Goal: Information Seeking & Learning: Learn about a topic

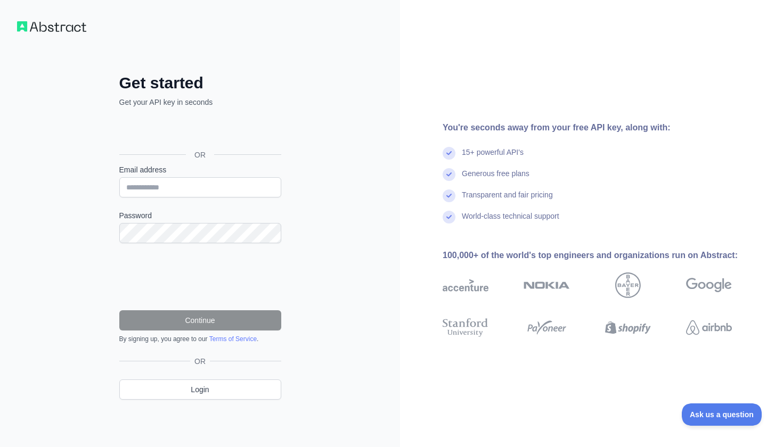
click at [204, 125] on div "Sign in with Google. Opens in new tab" at bounding box center [199, 130] width 160 height 23
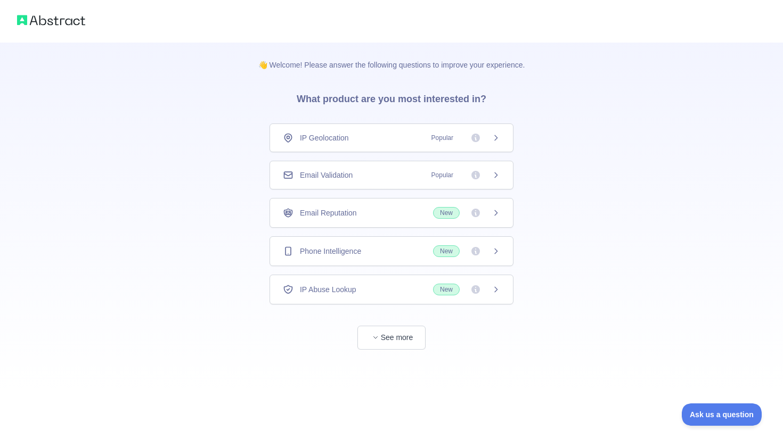
click at [418, 249] on div "Phone Intelligence New" at bounding box center [391, 252] width 217 height 12
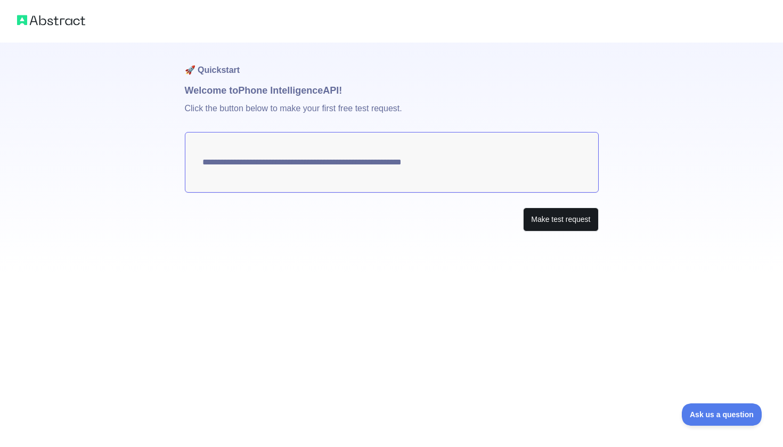
click at [543, 223] on button "Make test request" at bounding box center [560, 220] width 75 height 24
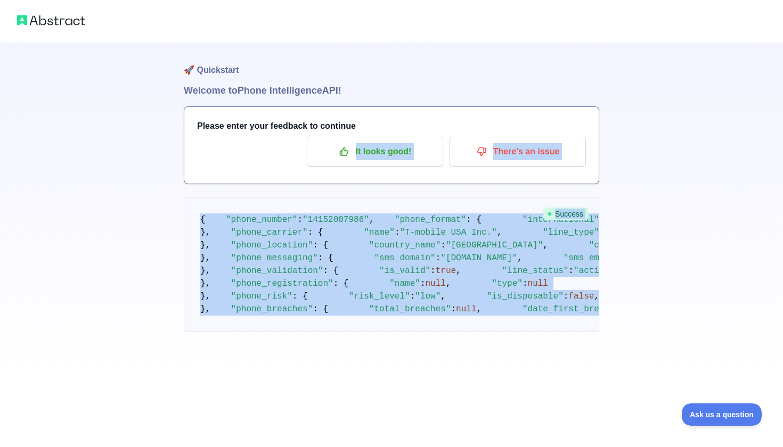
scroll to position [112, 0]
drag, startPoint x: 216, startPoint y: 380, endPoint x: 198, endPoint y: 107, distance: 273.2
click at [198, 197] on pre "{ "phone_number" : "[PHONE_NUMBER]" , "phone_format" : { "international" : "[PH…" at bounding box center [391, 264] width 415 height 135
copy code "{ "phone_number" : "[PHONE_NUMBER]" , "phone_format" : { "international" : "[PH…"
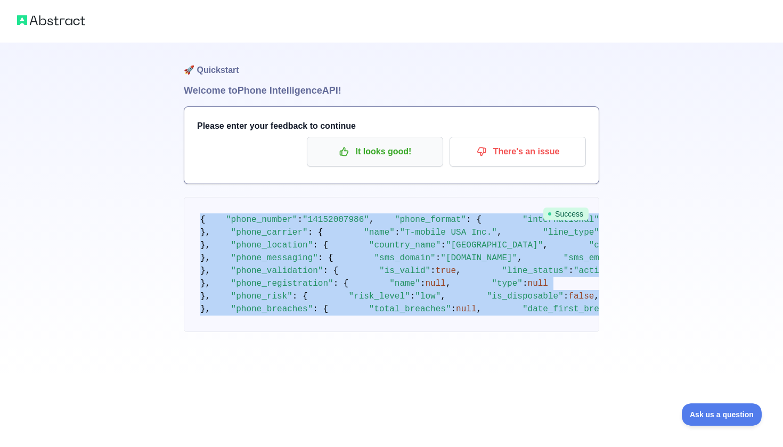
click at [401, 154] on p "It looks good!" at bounding box center [375, 152] width 120 height 18
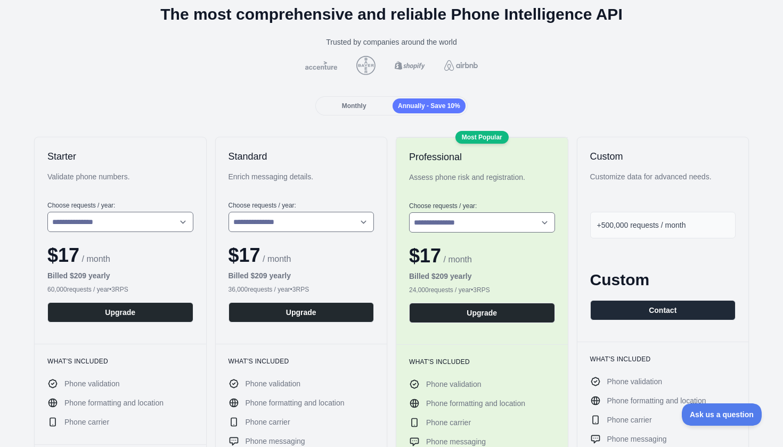
scroll to position [118, 0]
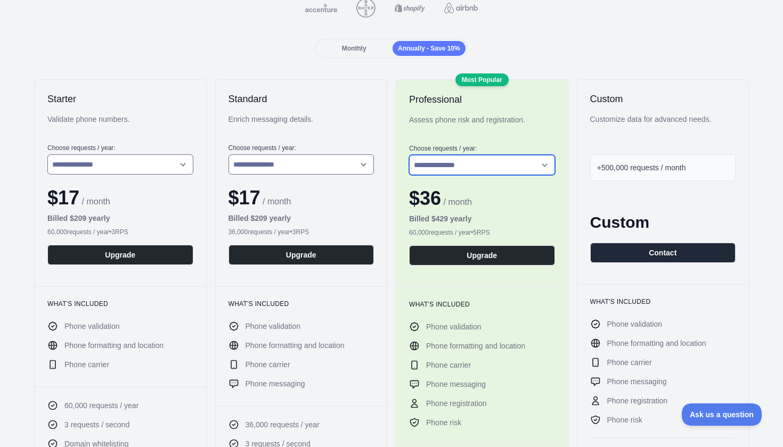
select select "*"
click at [550, 49] on div "Monthly Annually - Save 10%" at bounding box center [392, 48] width 766 height 19
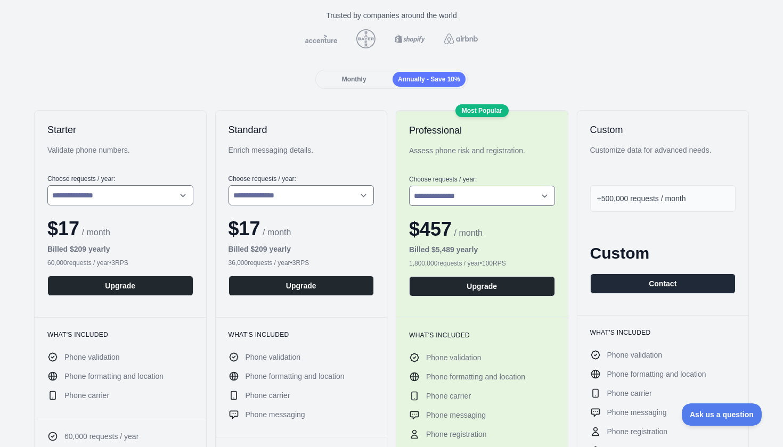
scroll to position [110, 0]
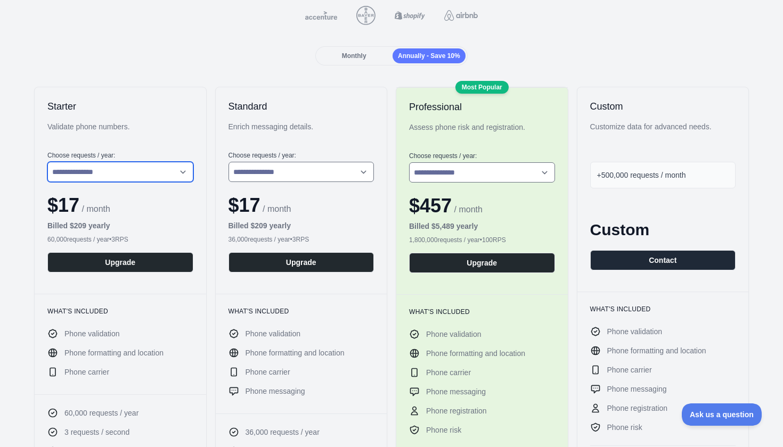
select select "*"
click at [185, 47] on div "Monthly Annually - Save 10%" at bounding box center [392, 55] width 766 height 19
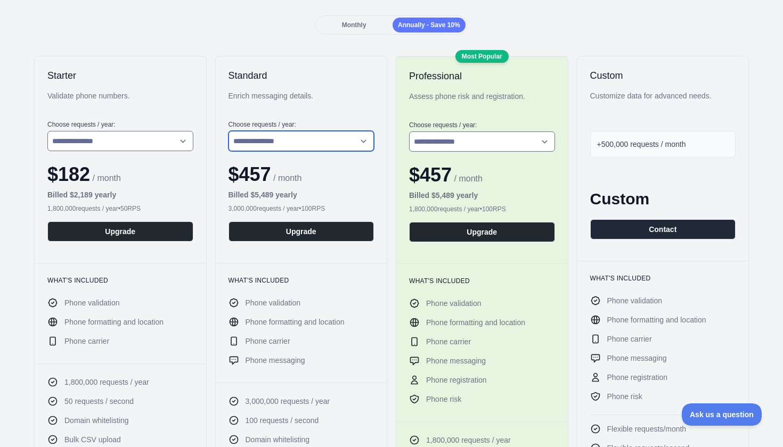
scroll to position [142, 0]
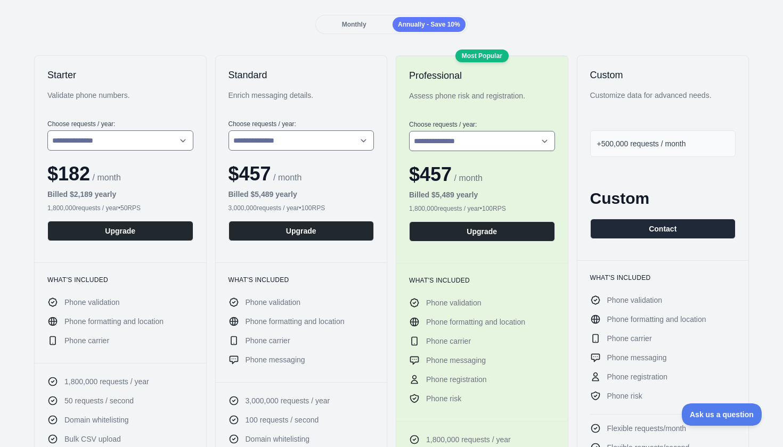
click at [279, 28] on div "Monthly Annually - Save 10%" at bounding box center [392, 24] width 766 height 19
select select "*"
click at [322, 64] on div "**********" at bounding box center [301, 159] width 171 height 207
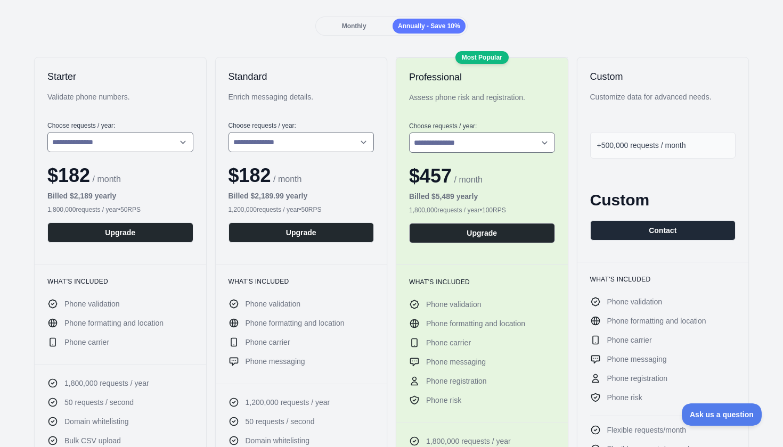
scroll to position [140, 0]
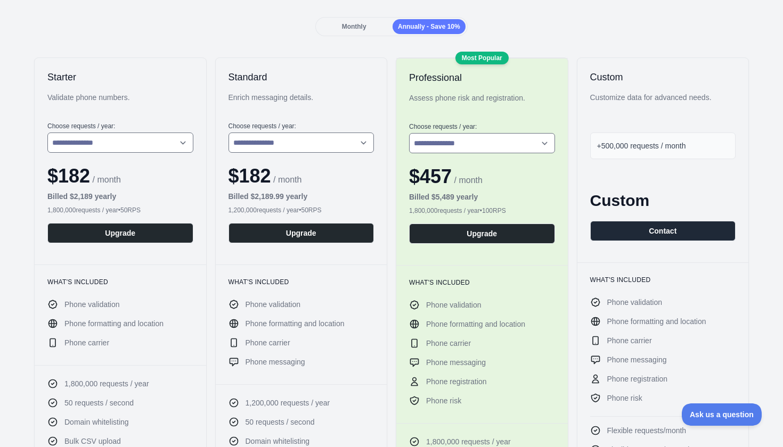
click at [644, 144] on span "+500,000 requests / month" at bounding box center [641, 146] width 89 height 9
click at [607, 149] on span "+500,000 requests / month" at bounding box center [641, 146] width 89 height 9
click at [638, 148] on span "+500,000 requests / month" at bounding box center [641, 146] width 89 height 9
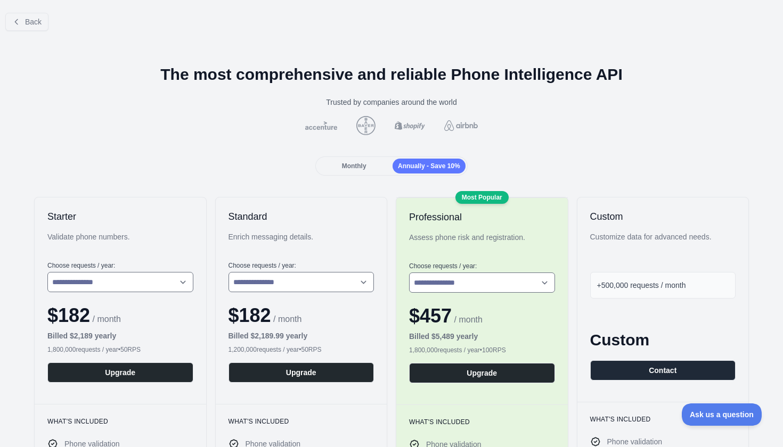
scroll to position [0, 0]
click at [21, 18] on button "Back" at bounding box center [26, 22] width 43 height 18
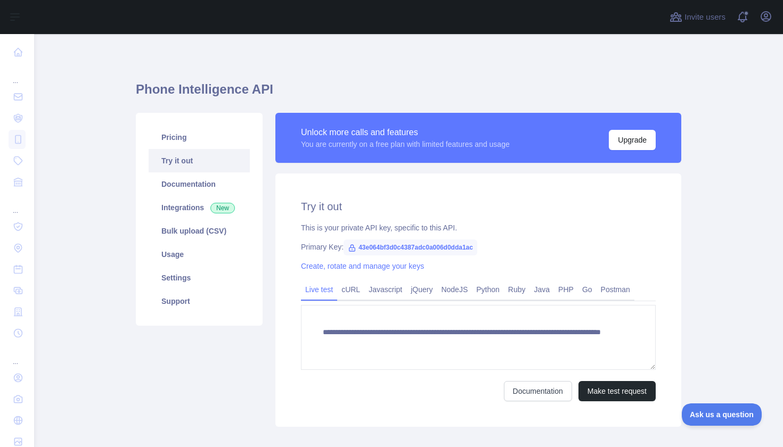
scroll to position [30, 0]
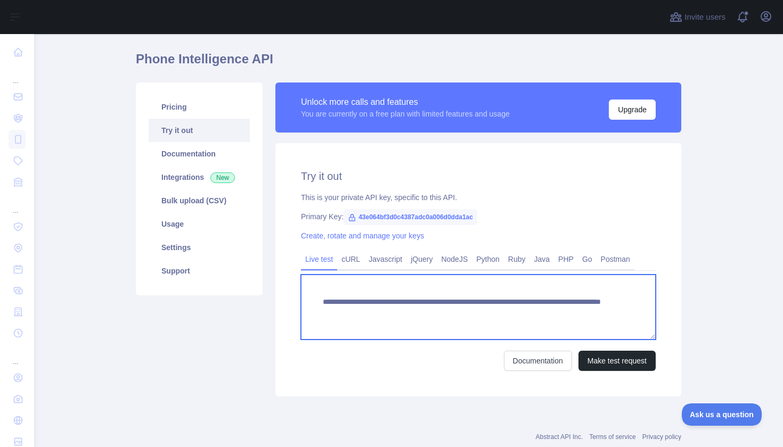
click at [577, 313] on textarea "**********" at bounding box center [478, 307] width 355 height 65
click at [578, 313] on textarea "**********" at bounding box center [478, 307] width 355 height 65
drag, startPoint x: 577, startPoint y: 313, endPoint x: 524, endPoint y: 313, distance: 53.3
click at [524, 313] on textarea "**********" at bounding box center [478, 307] width 355 height 65
click at [601, 323] on textarea "**********" at bounding box center [478, 307] width 355 height 65
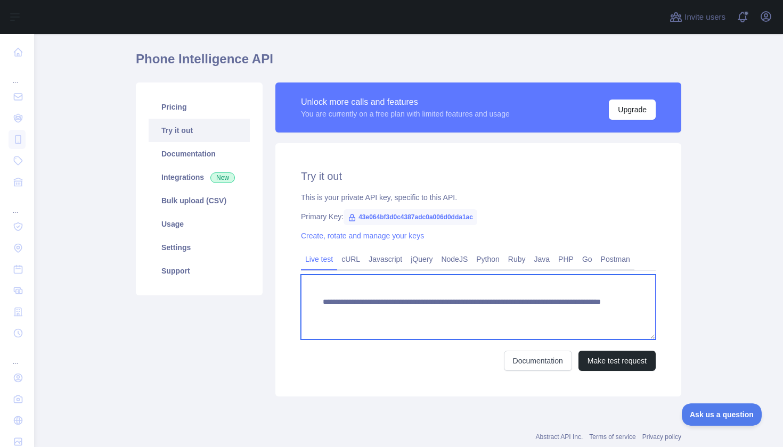
drag, startPoint x: 577, startPoint y: 313, endPoint x: 528, endPoint y: 312, distance: 48.5
click at [528, 312] on textarea "**********" at bounding box center [478, 307] width 355 height 65
type textarea "**********"
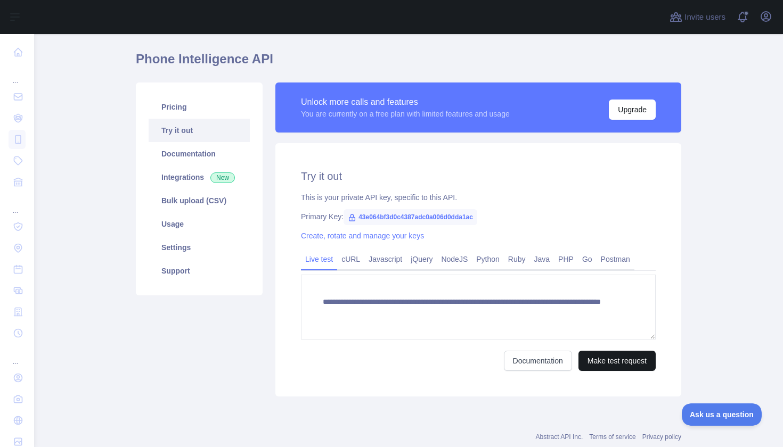
click at [619, 363] on button "Make test request" at bounding box center [616, 361] width 77 height 20
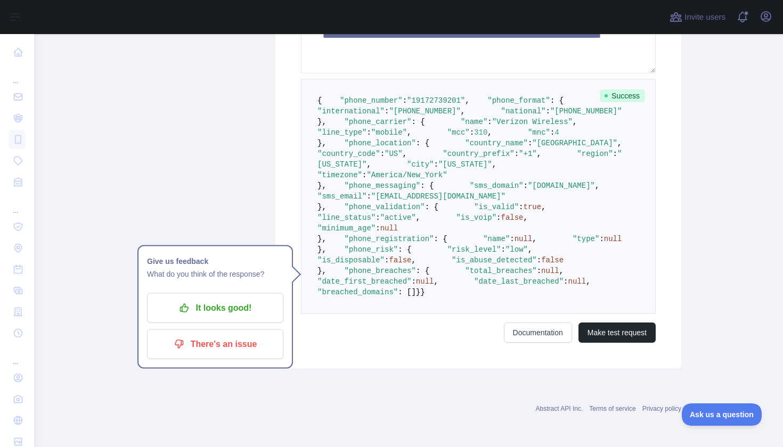
scroll to position [429, 0]
click at [256, 299] on p "It looks good!" at bounding box center [215, 308] width 120 height 18
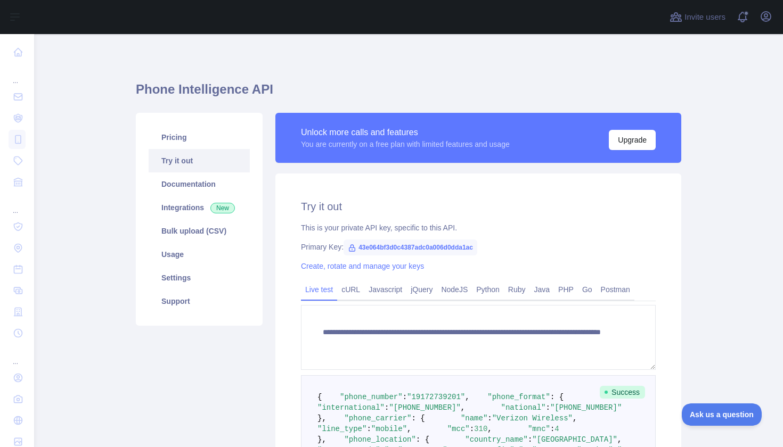
scroll to position [0, 0]
click at [209, 212] on link "Integrations New" at bounding box center [199, 207] width 101 height 23
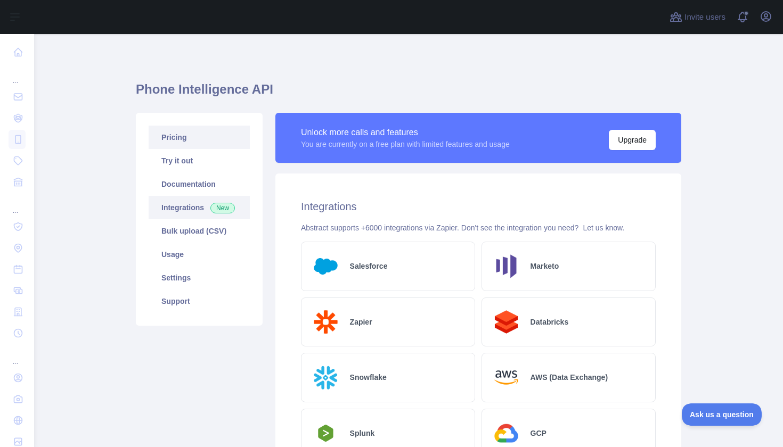
click at [178, 141] on link "Pricing" at bounding box center [199, 137] width 101 height 23
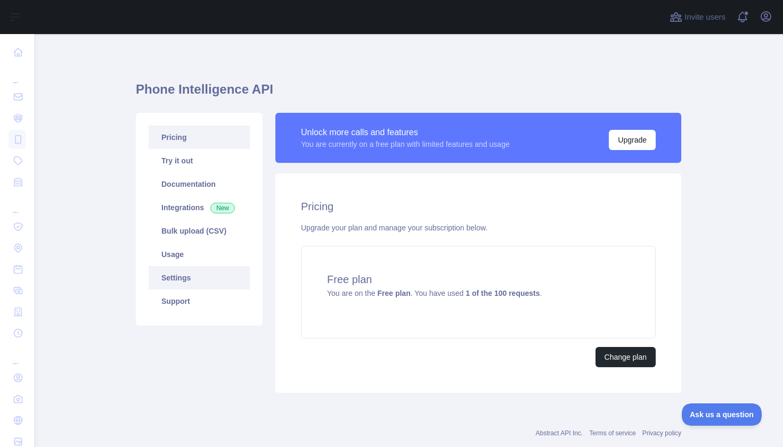
click at [174, 282] on link "Settings" at bounding box center [199, 277] width 101 height 23
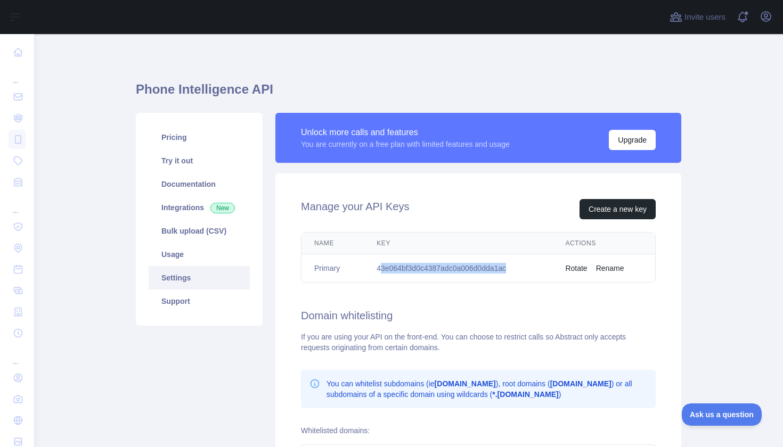
drag, startPoint x: 532, startPoint y: 269, endPoint x: 378, endPoint y: 264, distance: 154.0
click at [378, 264] on td "43e064bf3d0c4387adc0a006d0dda1ac" at bounding box center [458, 269] width 189 height 28
click at [363, 268] on td "Primary" at bounding box center [332, 269] width 62 height 28
drag, startPoint x: 375, startPoint y: 269, endPoint x: 542, endPoint y: 268, distance: 166.7
click at [542, 267] on td "43e064bf3d0c4387adc0a006d0dda1ac" at bounding box center [458, 269] width 189 height 28
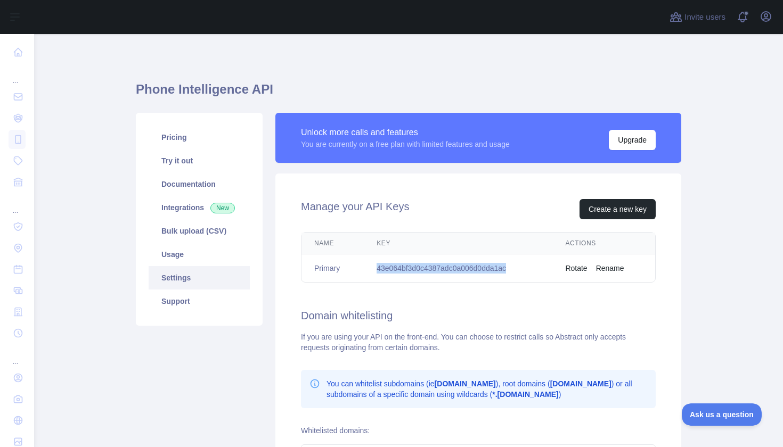
copy td "43e064bf3d0c4387adc0a006d0dda1ac"
click at [671, 277] on div "Name Key Actions Primary 43e064bf3d0c4387adc0a006d0dda1ac Rotate Rename" at bounding box center [478, 257] width 389 height 59
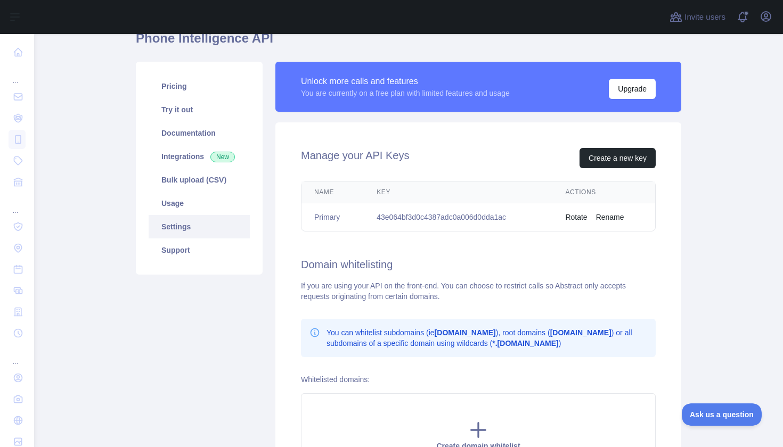
scroll to position [80, 0]
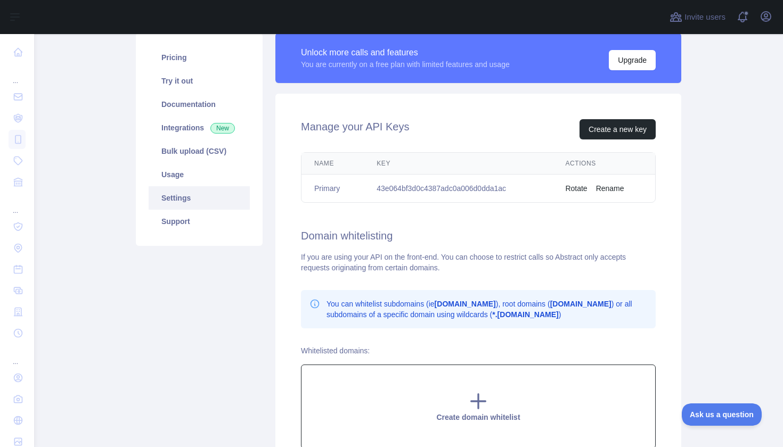
click at [464, 405] on div "Create domain whitelist" at bounding box center [478, 407] width 355 height 84
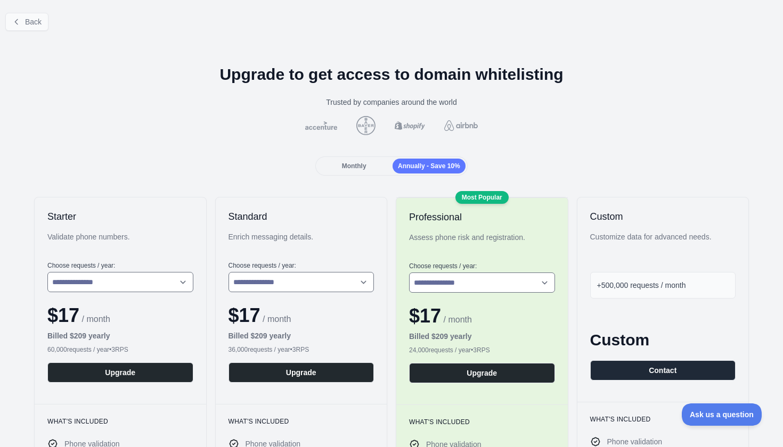
click at [35, 19] on span "Back" at bounding box center [33, 22] width 17 height 9
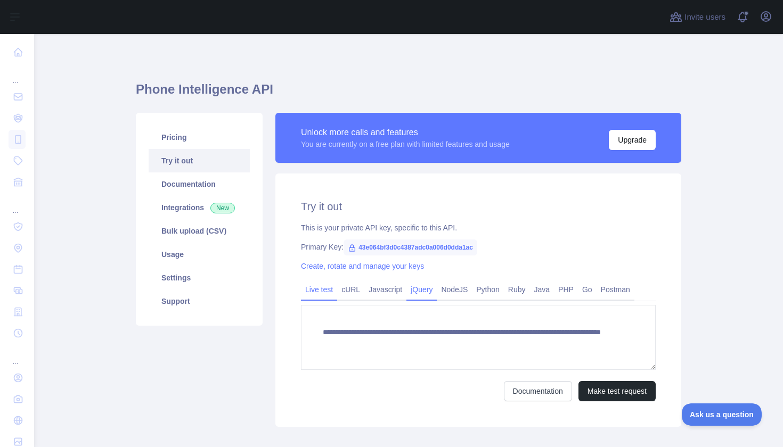
click at [422, 293] on link "jQuery" at bounding box center [421, 289] width 30 height 17
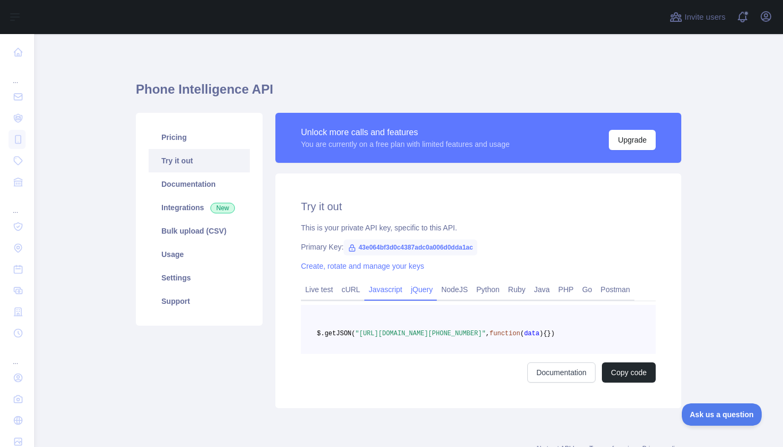
click at [406, 292] on link "Javascript" at bounding box center [385, 289] width 42 height 17
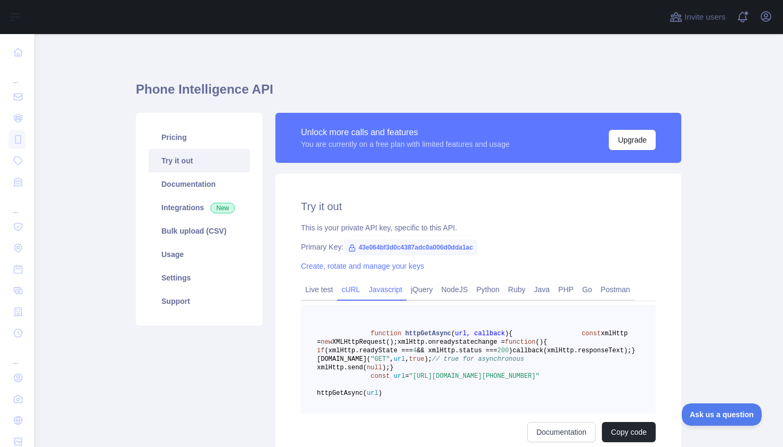
click at [343, 292] on link "cURL" at bounding box center [350, 289] width 27 height 17
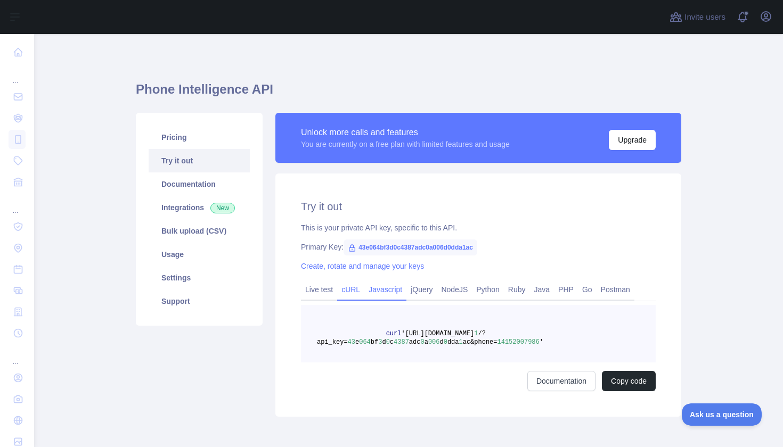
click at [396, 292] on link "Javascript" at bounding box center [385, 289] width 42 height 17
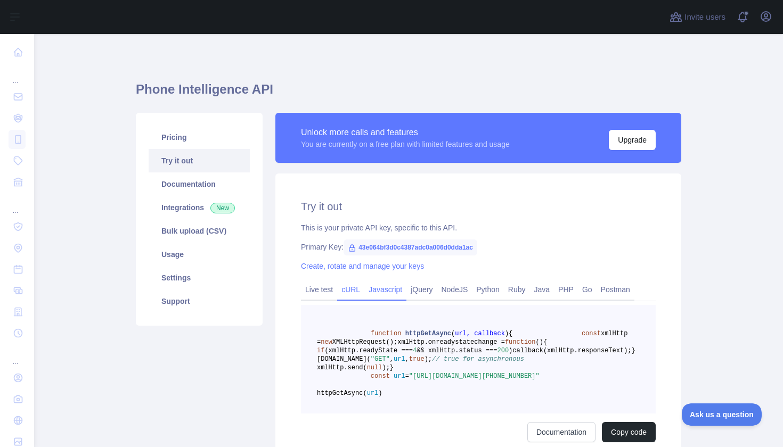
click at [363, 293] on link "cURL" at bounding box center [350, 289] width 27 height 17
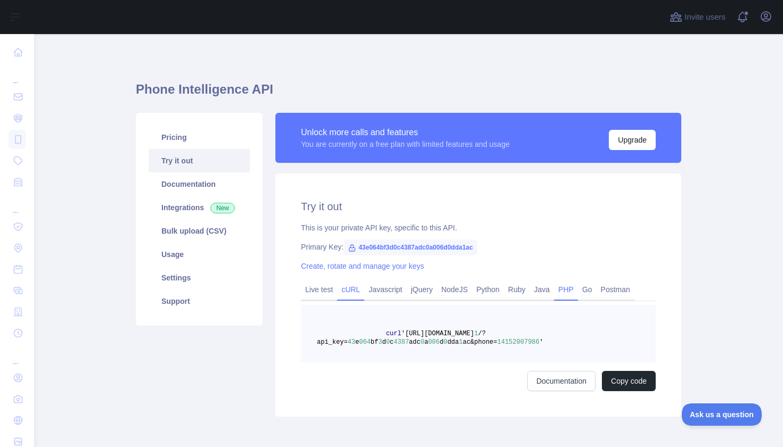
click at [576, 292] on link "PHP" at bounding box center [566, 289] width 24 height 17
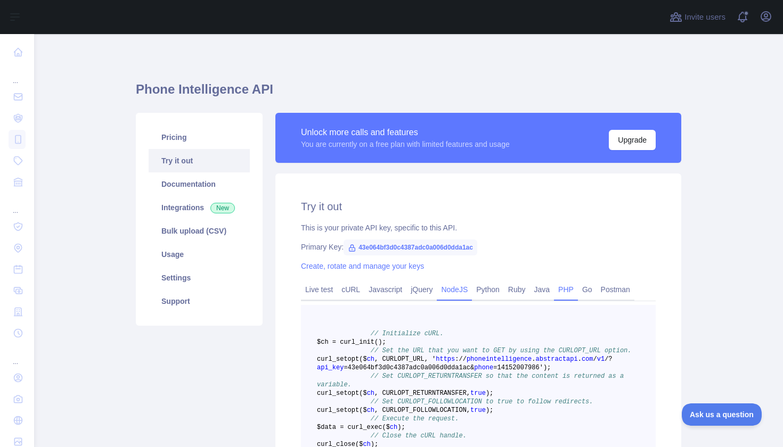
click at [472, 290] on link "NodeJS" at bounding box center [454, 289] width 35 height 17
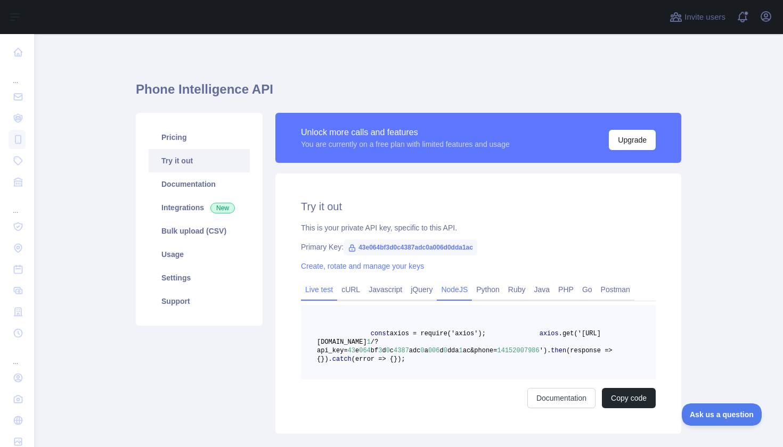
click at [324, 284] on link "Live test" at bounding box center [319, 289] width 36 height 17
